Goal: Information Seeking & Learning: Learn about a topic

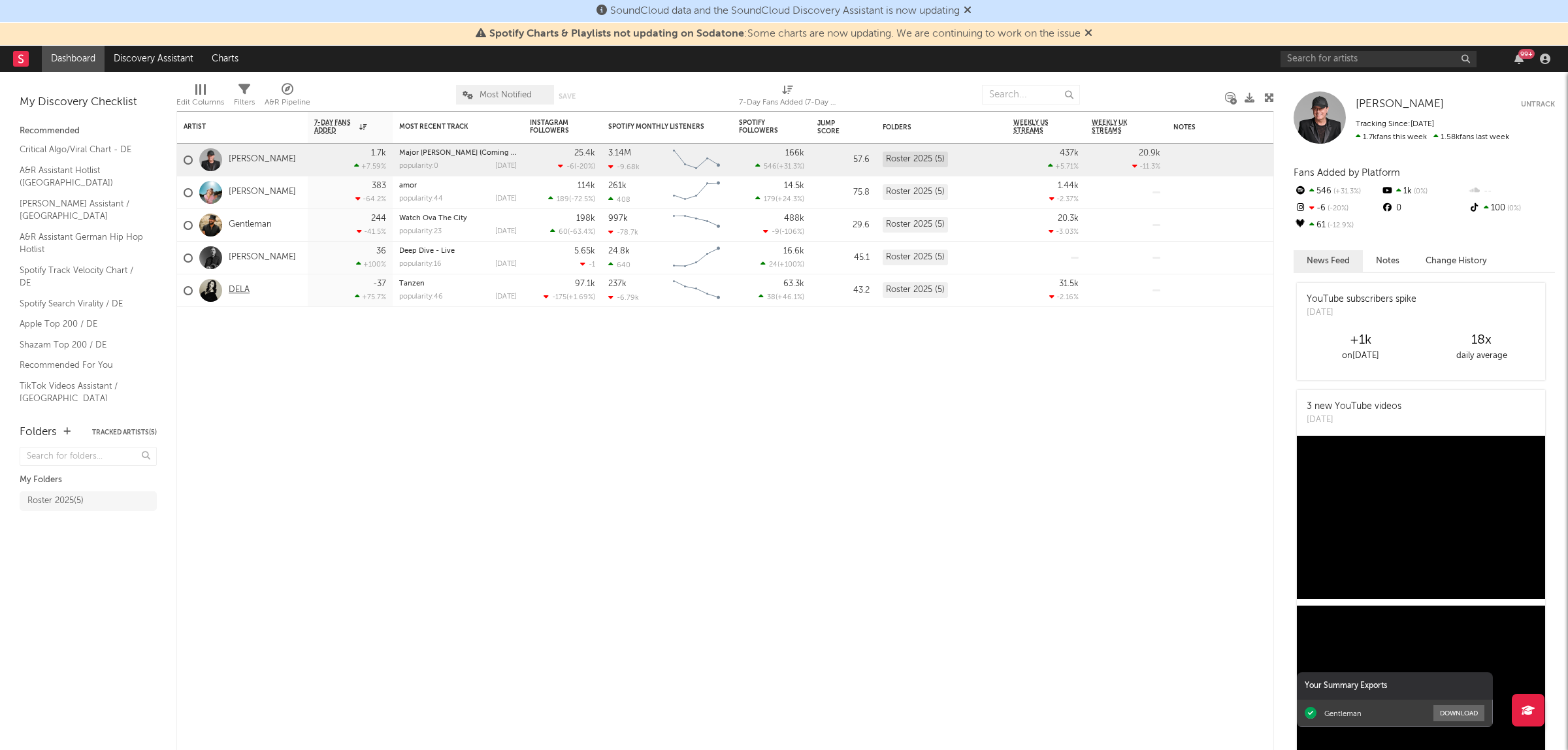
click at [237, 292] on link "DELA" at bounding box center [239, 290] width 21 height 11
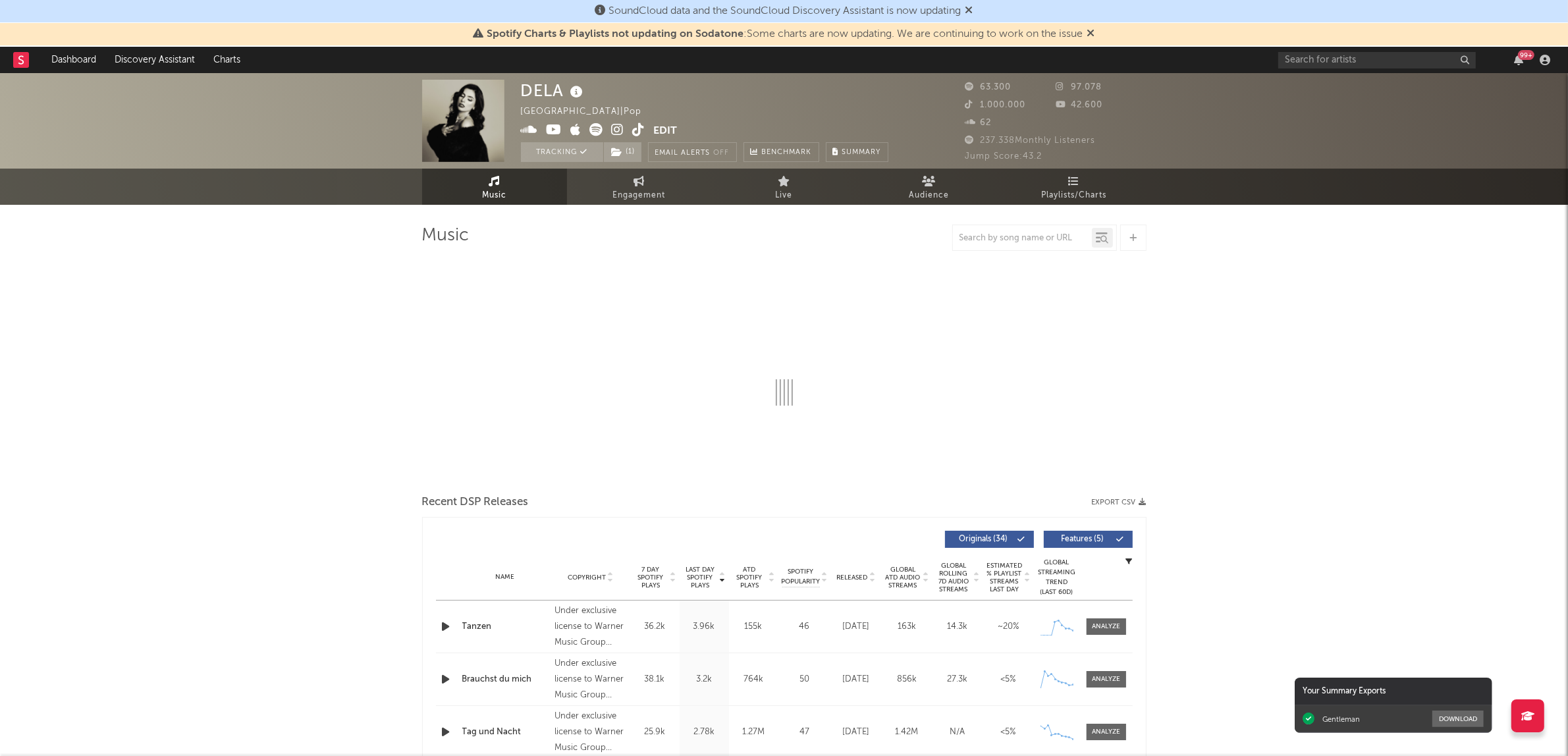
select select "6m"
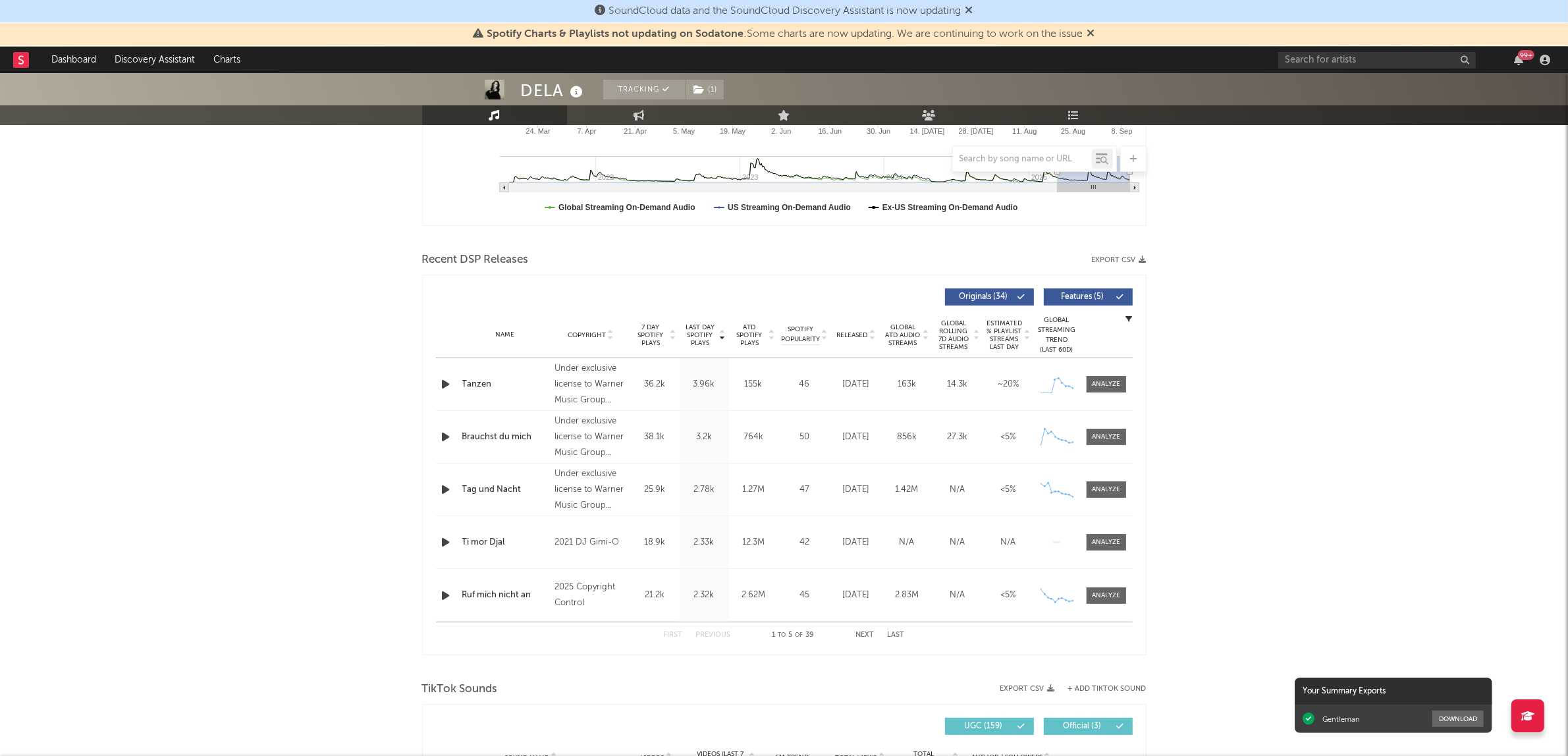
scroll to position [82, 0]
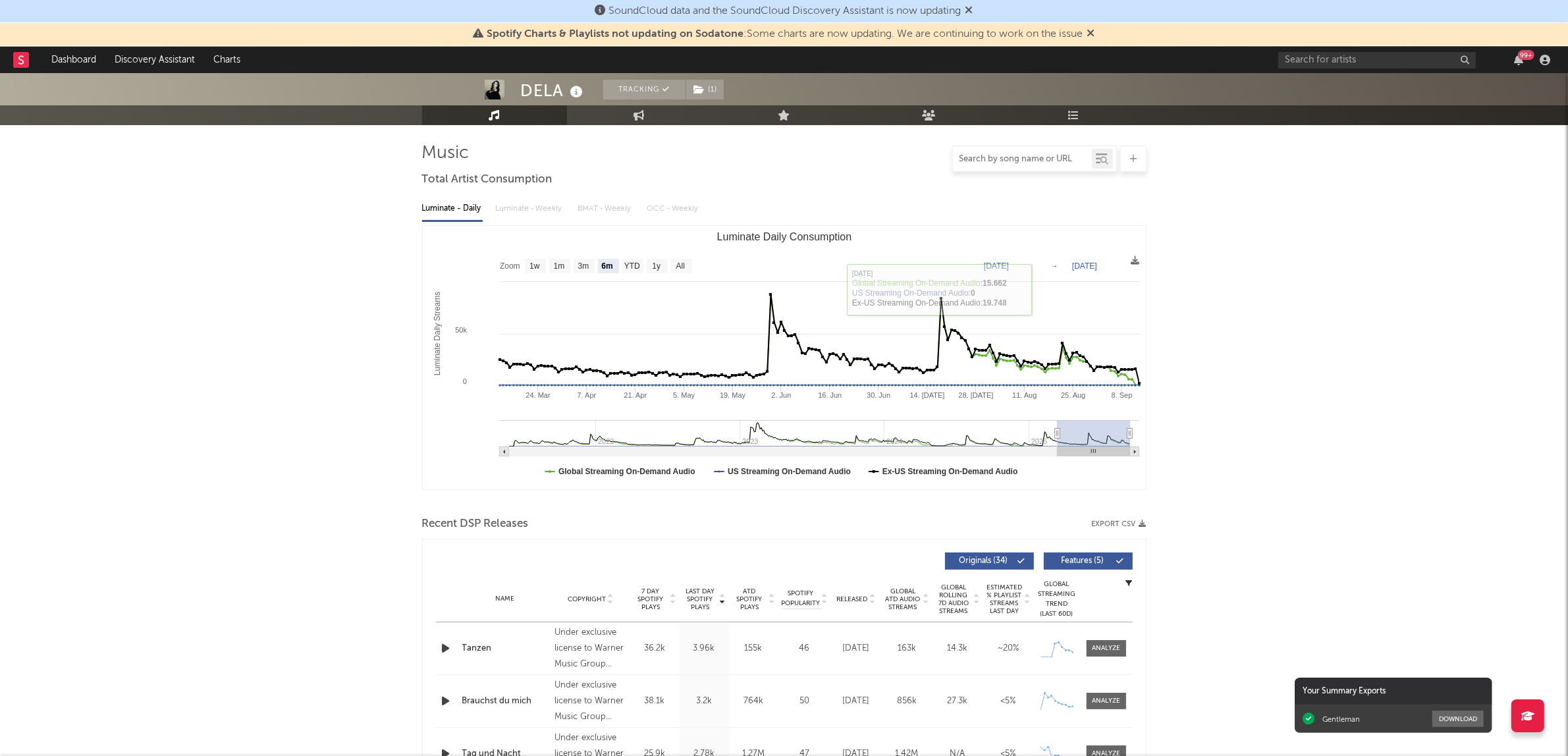
click at [993, 159] on input "text" at bounding box center [1022, 159] width 139 height 10
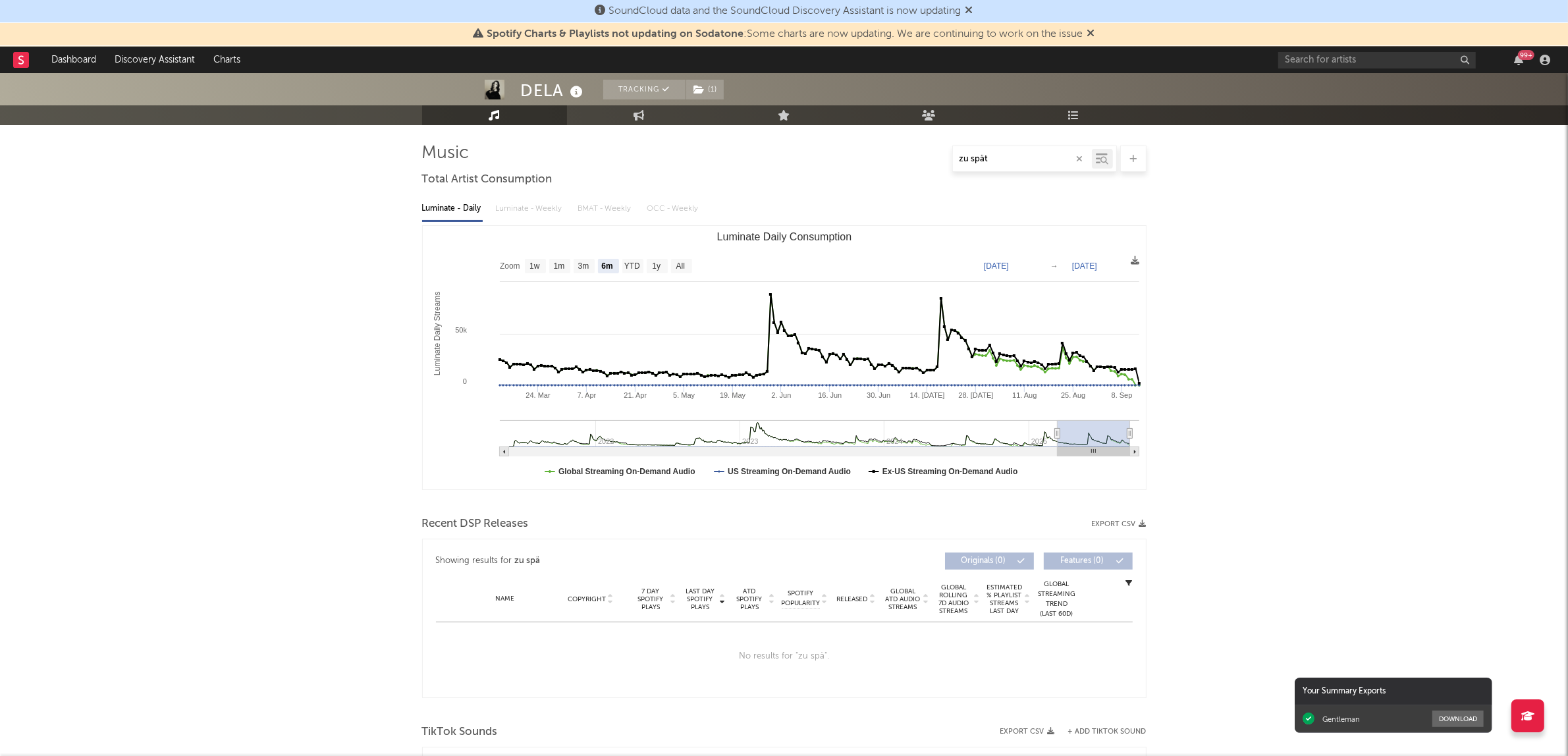
type input "zu spät"
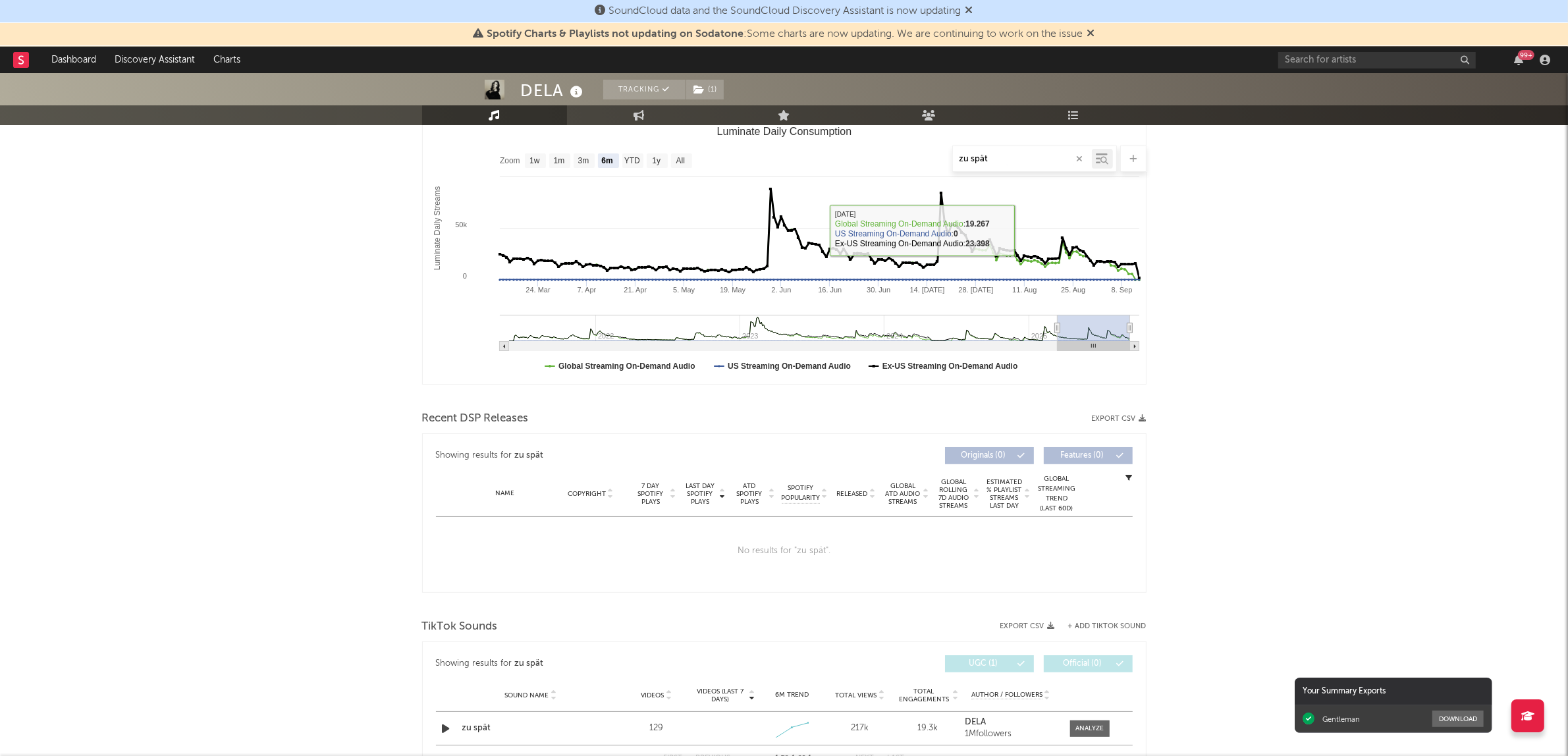
scroll to position [494, 0]
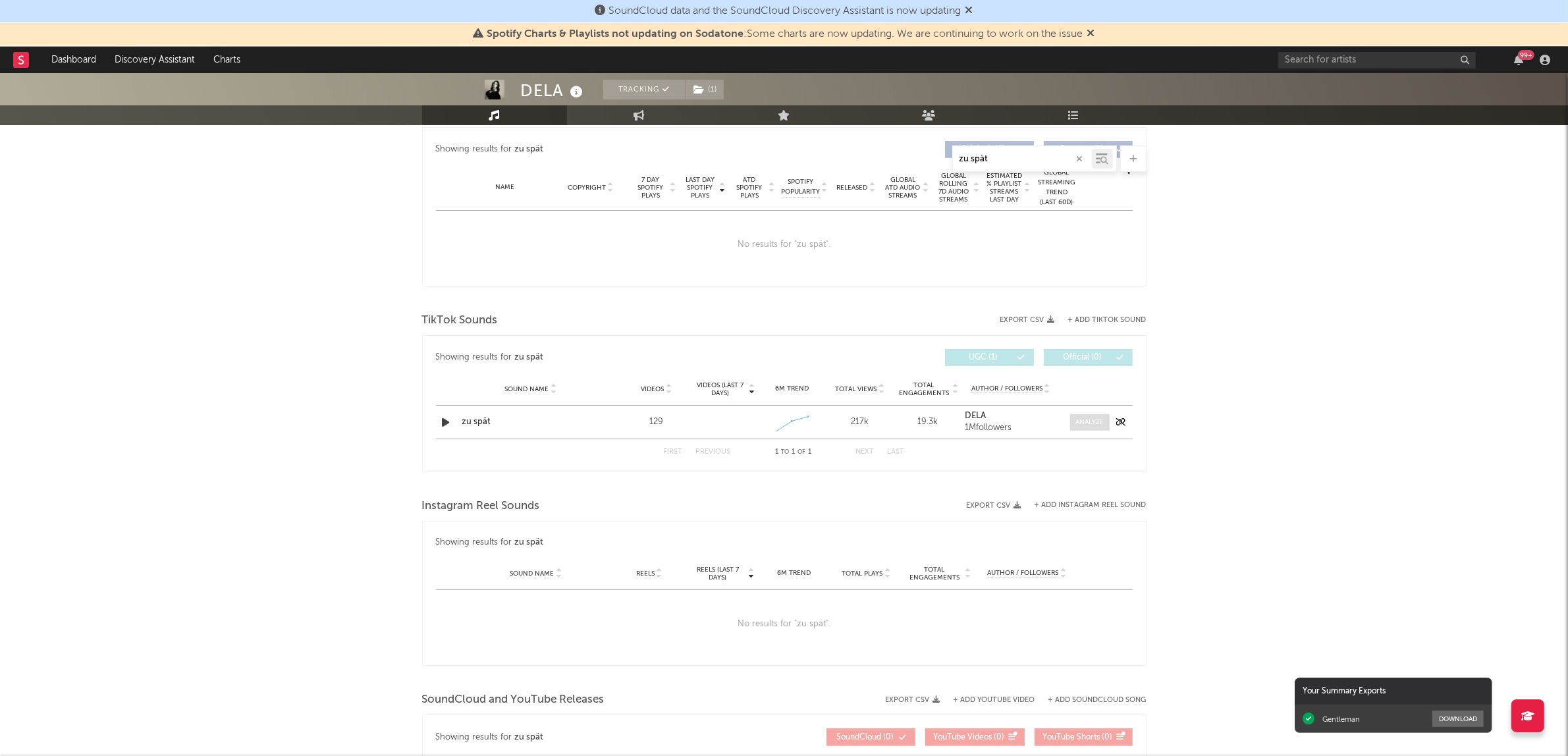
click at [1107, 425] on span at bounding box center [1090, 422] width 39 height 17
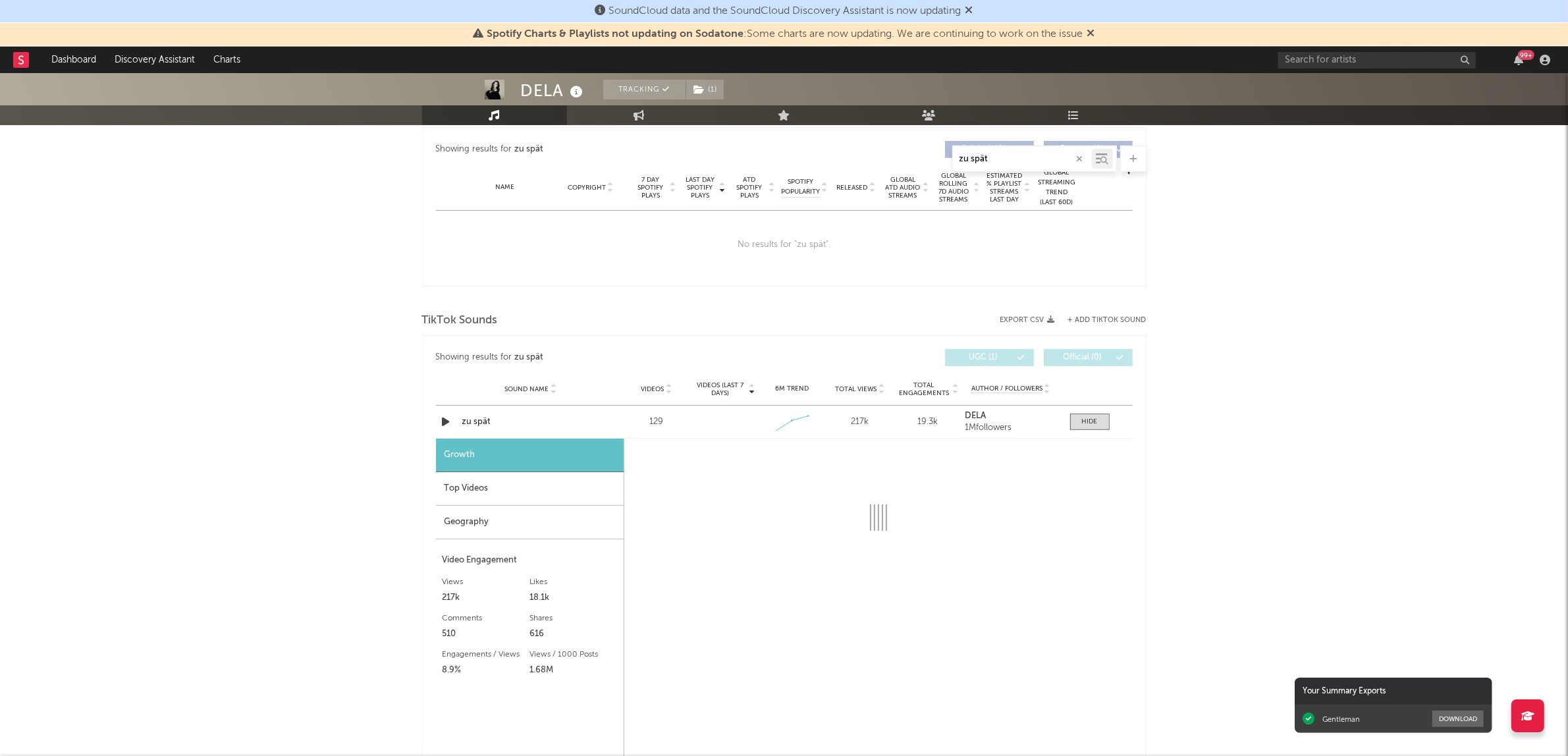
select select "1w"
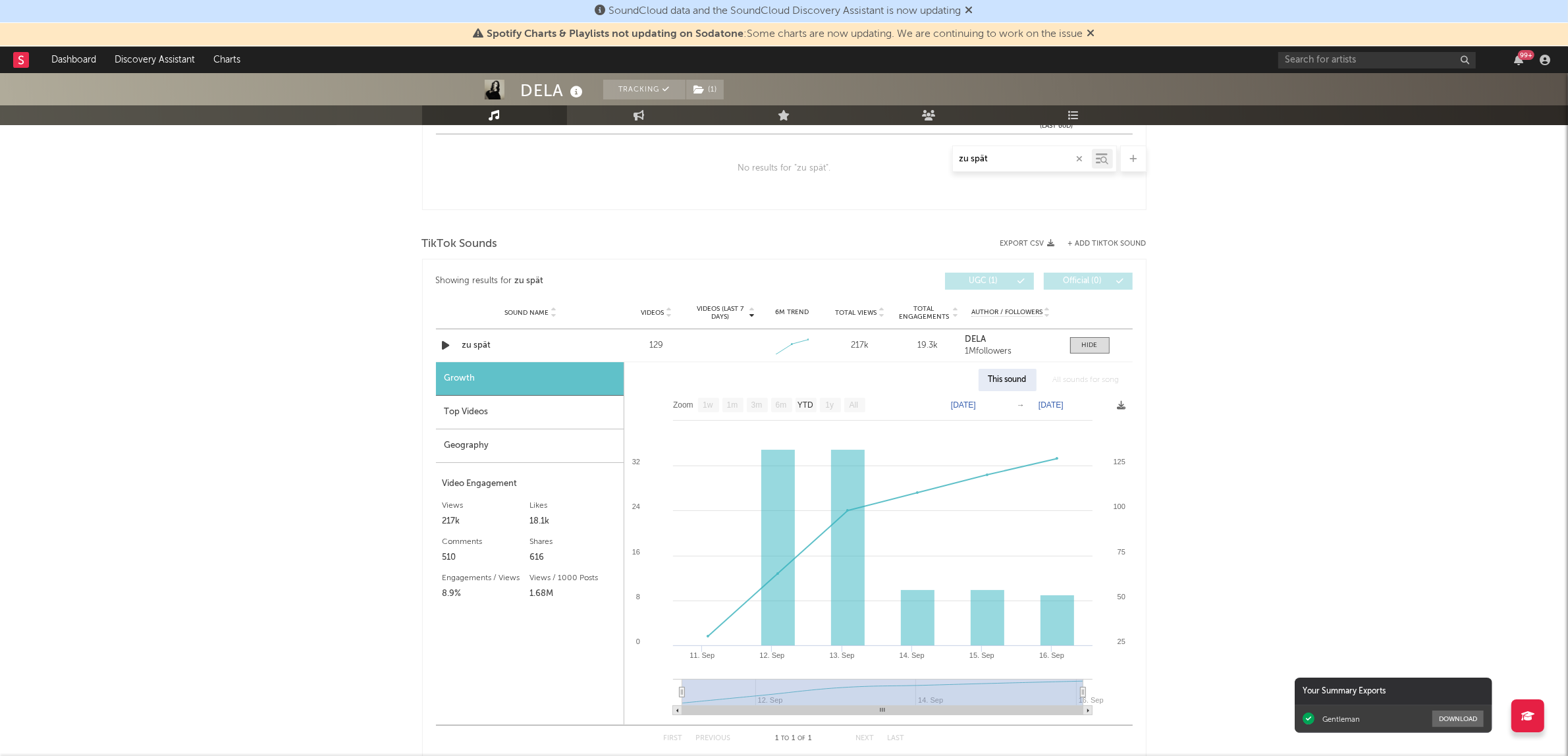
scroll to position [658, 0]
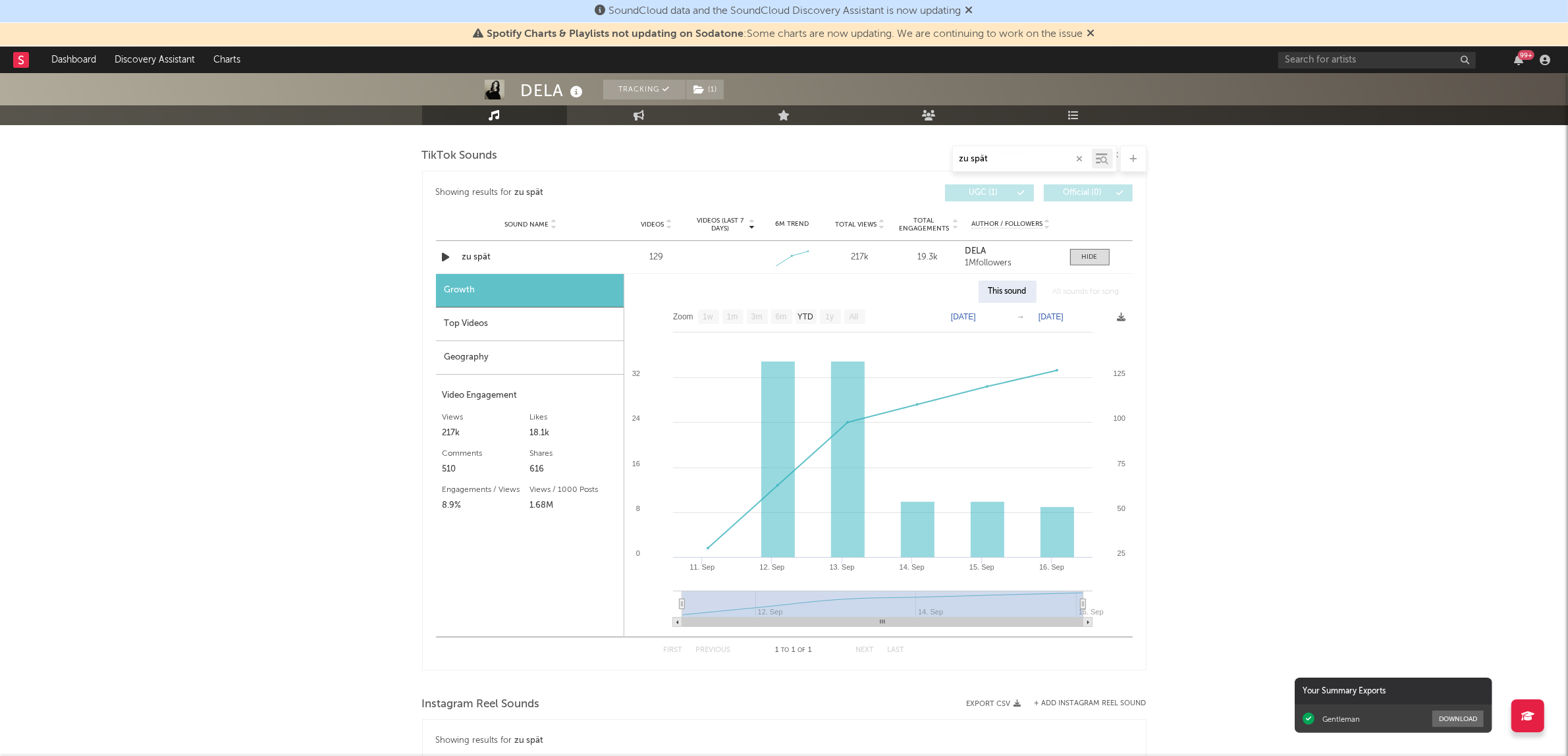
click at [533, 330] on div "Top Videos" at bounding box center [530, 325] width 188 height 33
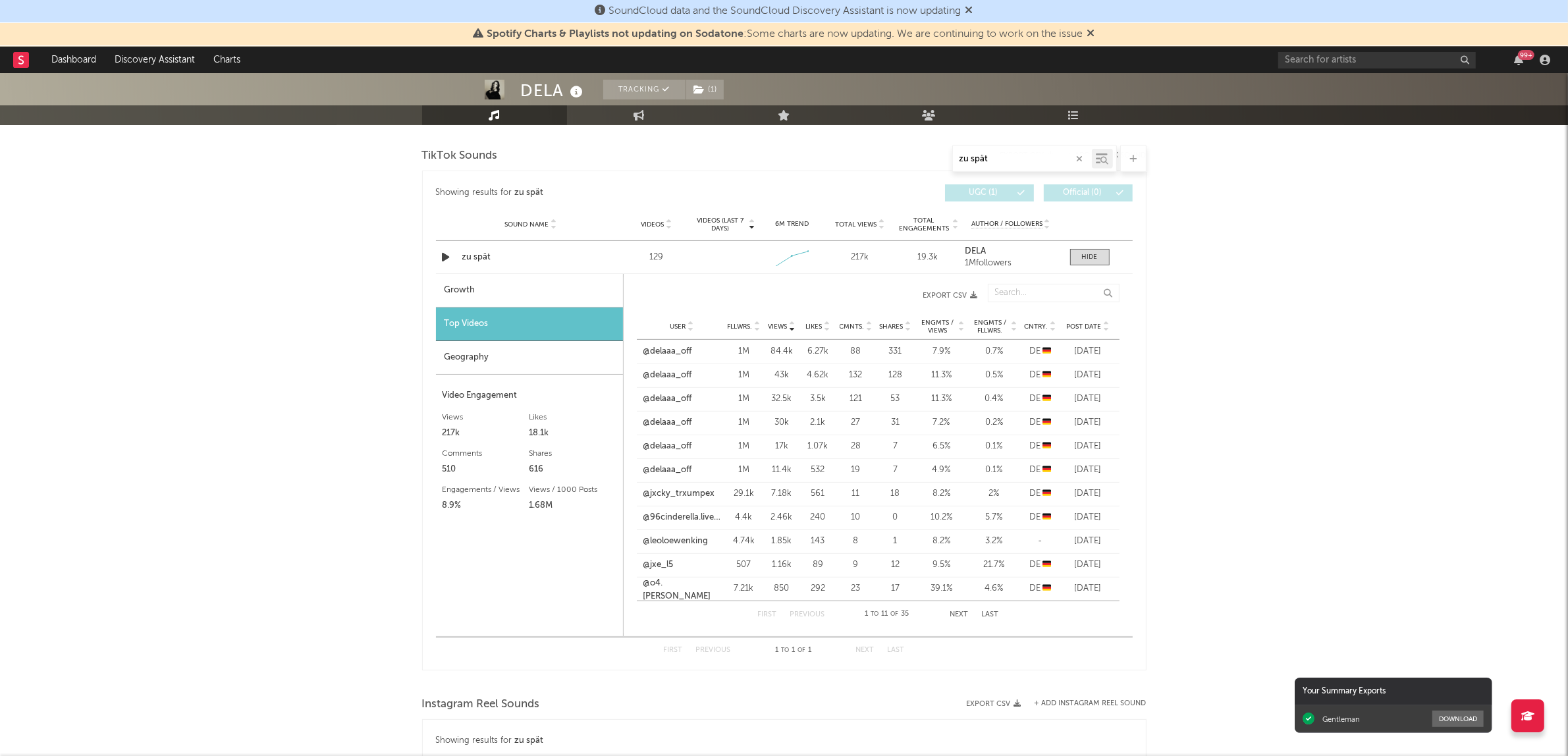
click at [1107, 324] on icon at bounding box center [1106, 324] width 7 height 5
click at [676, 354] on link "@.[PERSON_NAME].yulianova" at bounding box center [682, 352] width 78 height 25
click at [1292, 303] on div "DELA Tracking ( 1 ) [GEOGRAPHIC_DATA] | Pop Edit Tracking ( 1 ) Email Alerts Of…" at bounding box center [784, 283] width 1568 height 1738
click at [674, 445] on link "@delaaa_off" at bounding box center [667, 447] width 49 height 13
